Goal: Use online tool/utility: Use online tool/utility

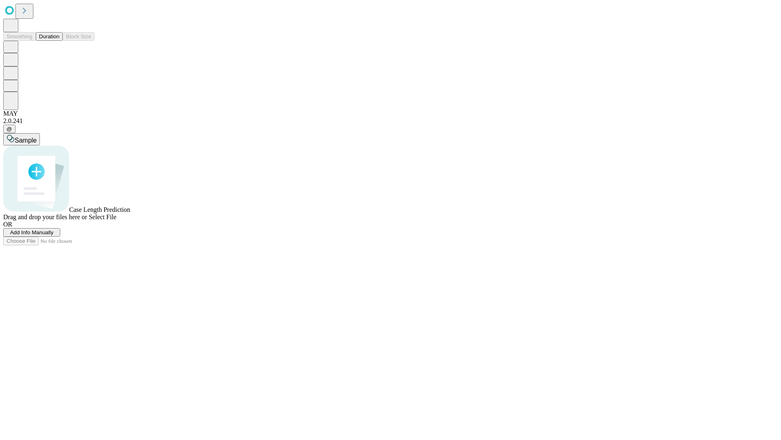
click at [59, 41] on button "Duration" at bounding box center [49, 36] width 27 height 9
click at [116, 220] on span "Select File" at bounding box center [103, 216] width 28 height 7
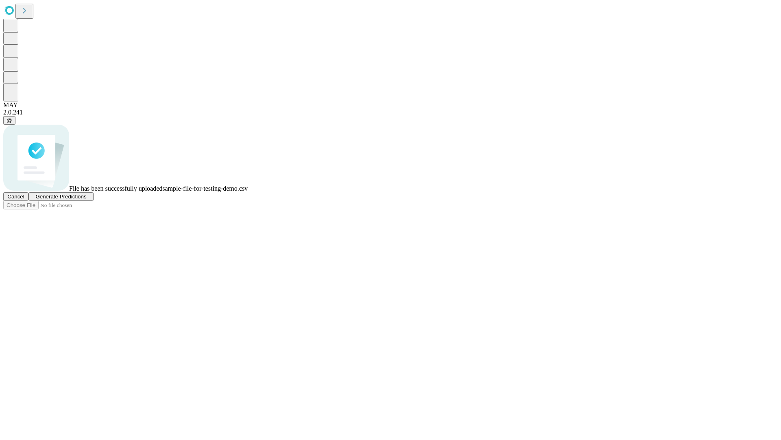
click at [86, 199] on span "Generate Predictions" at bounding box center [60, 196] width 51 height 6
